Goal: Navigation & Orientation: Find specific page/section

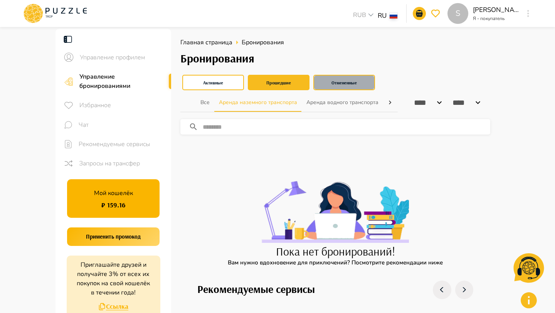
click at [327, 75] on button "Отмененные" at bounding box center [344, 82] width 62 height 15
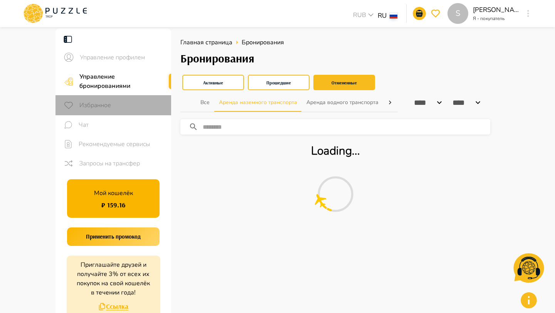
click at [116, 104] on span "Избранное" at bounding box center [122, 105] width 86 height 9
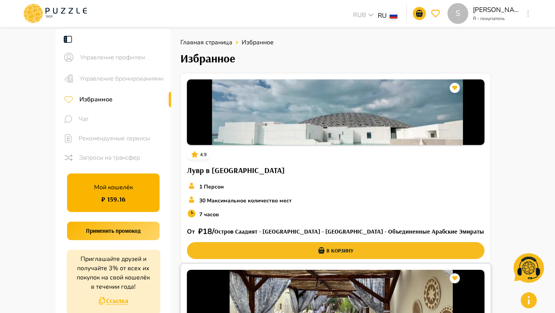
click at [351, 270] on img at bounding box center [336, 303] width 298 height 66
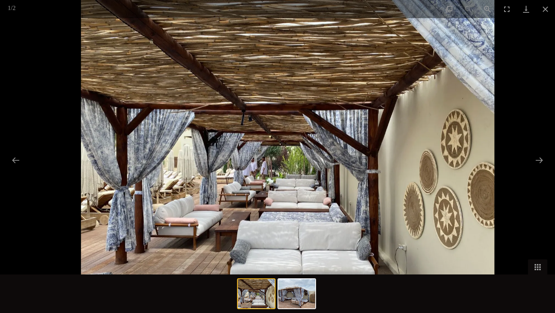
click at [525, 72] on img at bounding box center [277, 155] width 551 height 310
click at [542, 13] on button "Close gallery" at bounding box center [545, 9] width 19 height 18
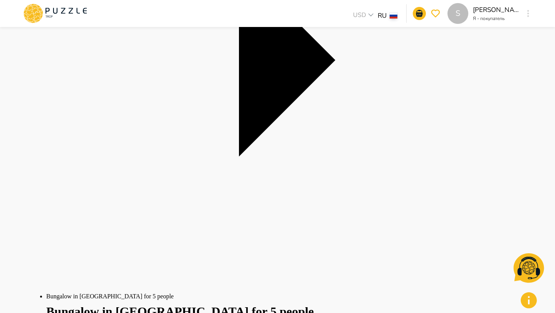
scroll to position [229, 0]
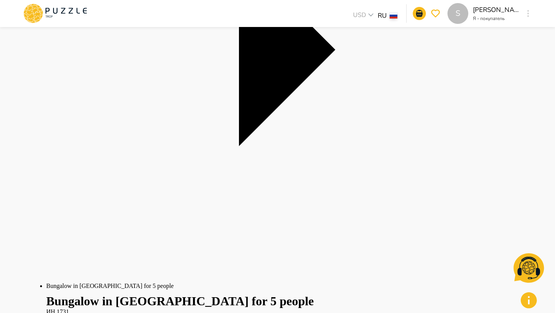
click at [437, 13] on icon "go-to-wishlist-submit-button" at bounding box center [435, 13] width 9 height 9
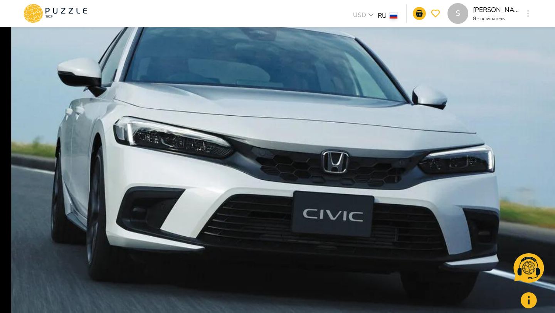
click at [56, 157] on span "Запросы на трансфер" at bounding box center [28, 153] width 56 height 7
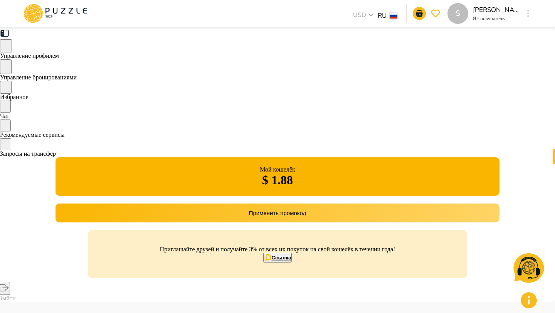
click at [59, 57] on span "Управление профилем" at bounding box center [29, 55] width 59 height 7
